Goal: Check status: Check status

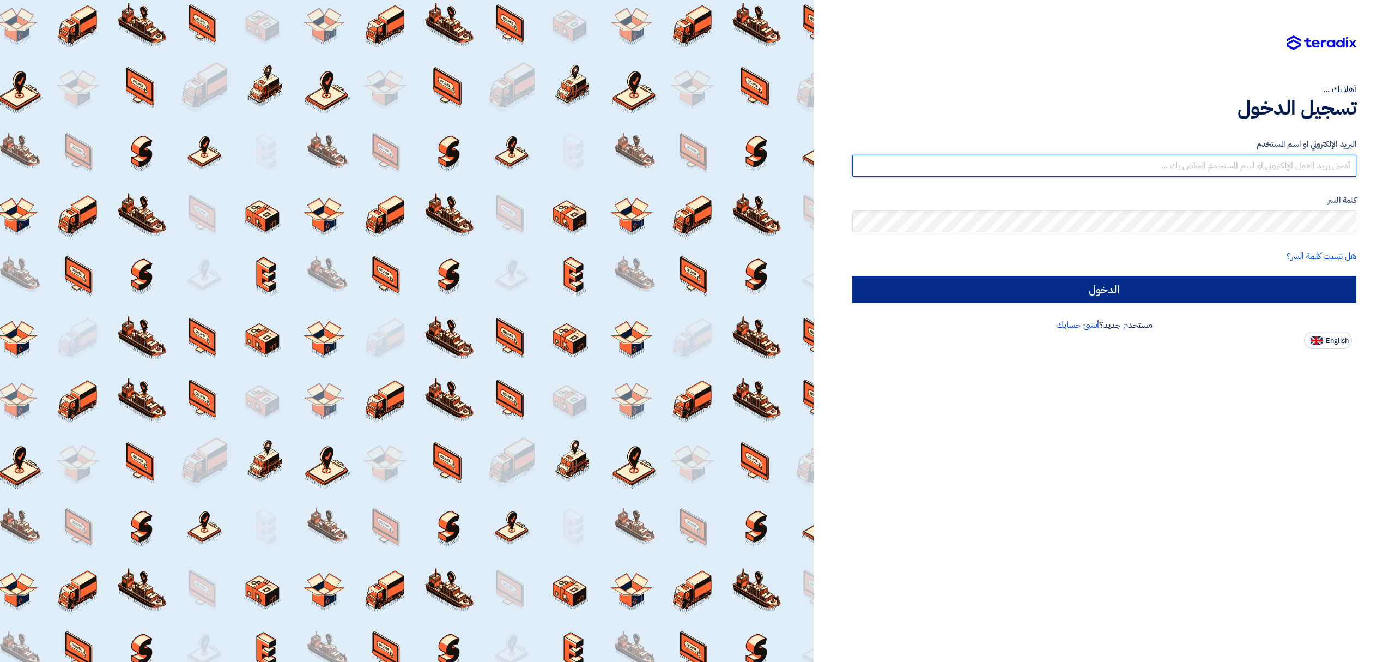
type input "[EMAIL_ADDRESS][DOMAIN_NAME]"
click at [1134, 294] on input "الدخول" at bounding box center [1104, 289] width 504 height 27
type input "Sign in"
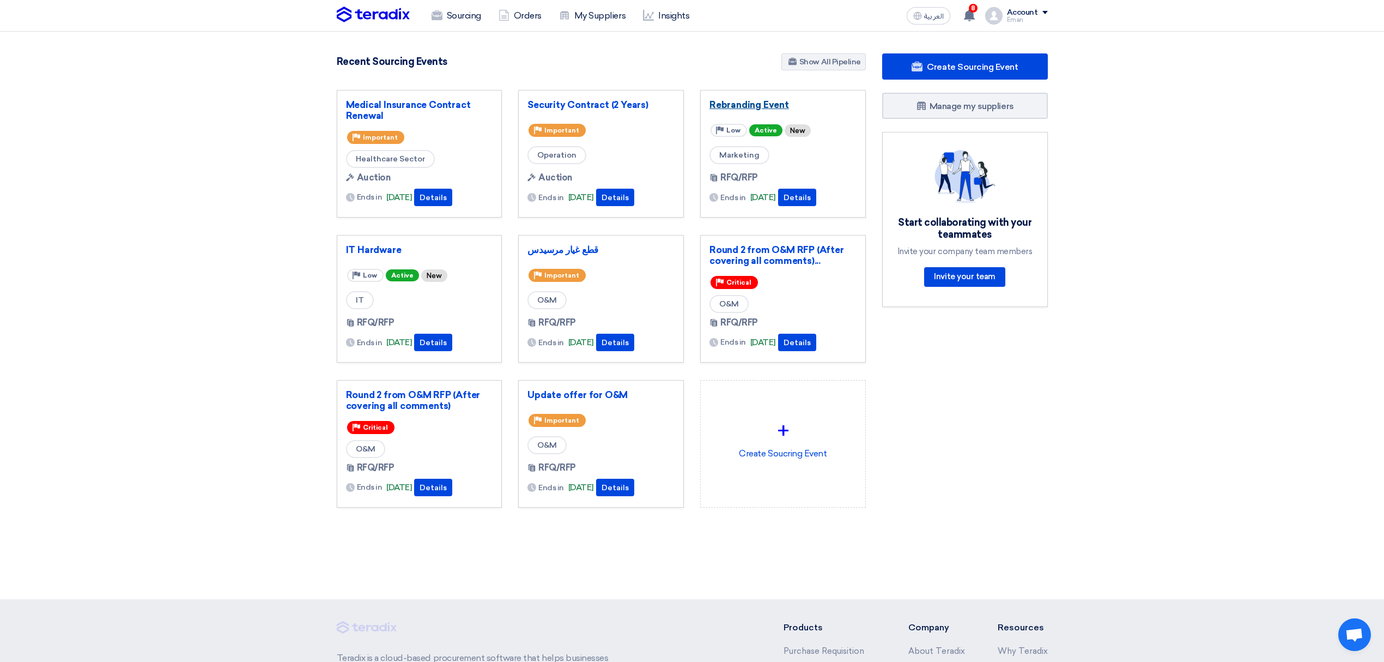
click at [742, 108] on link "Rebranding Event" at bounding box center [783, 104] width 147 height 11
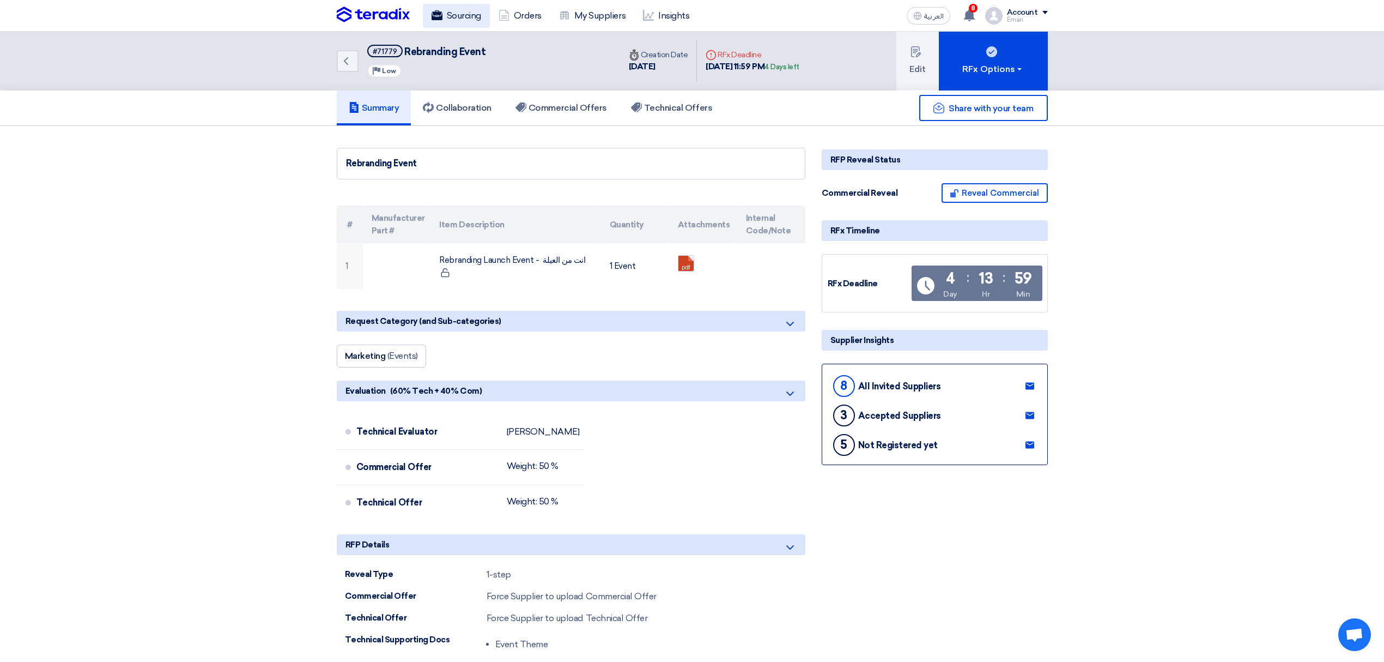
click at [469, 13] on link "Sourcing" at bounding box center [456, 16] width 67 height 24
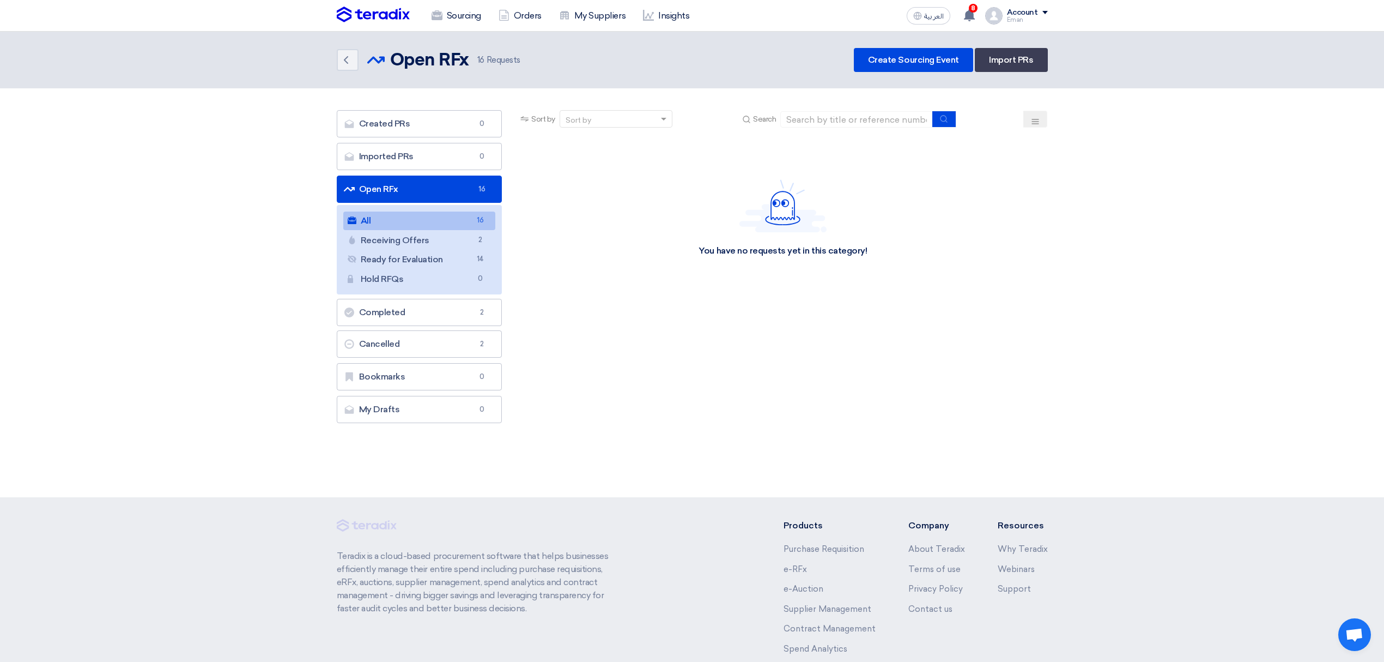
click at [391, 214] on link "All All 16" at bounding box center [419, 220] width 153 height 19
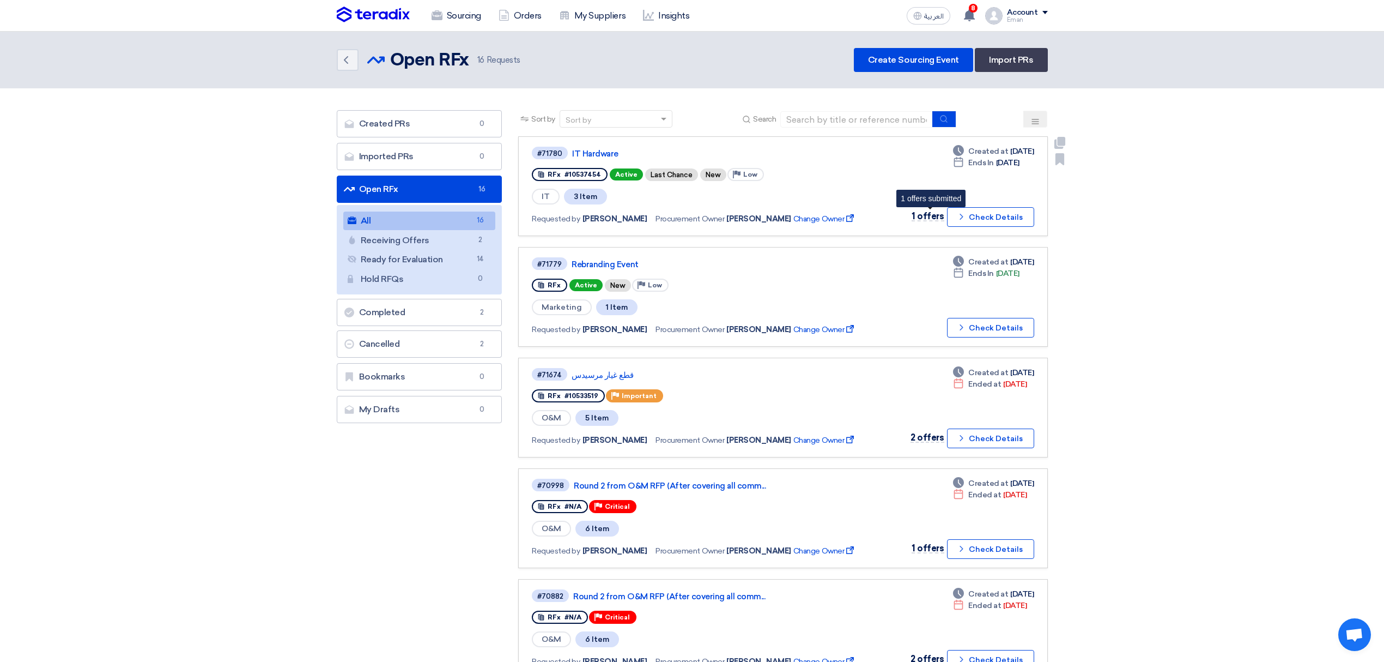
click at [928, 215] on span "1 offers" at bounding box center [928, 216] width 32 height 10
click at [965, 214] on icon "Check details" at bounding box center [961, 216] width 10 height 10
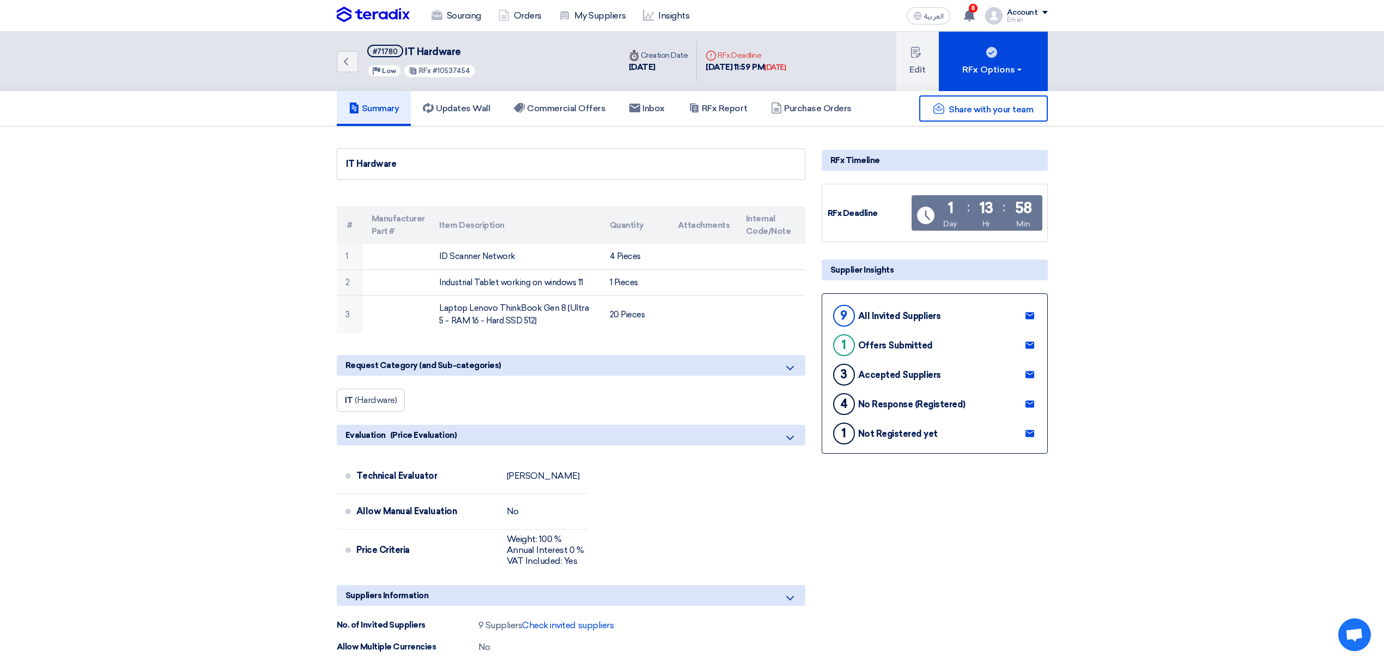
click at [886, 343] on div "Offers Submitted" at bounding box center [895, 345] width 75 height 10
